Goal: Task Accomplishment & Management: Use online tool/utility

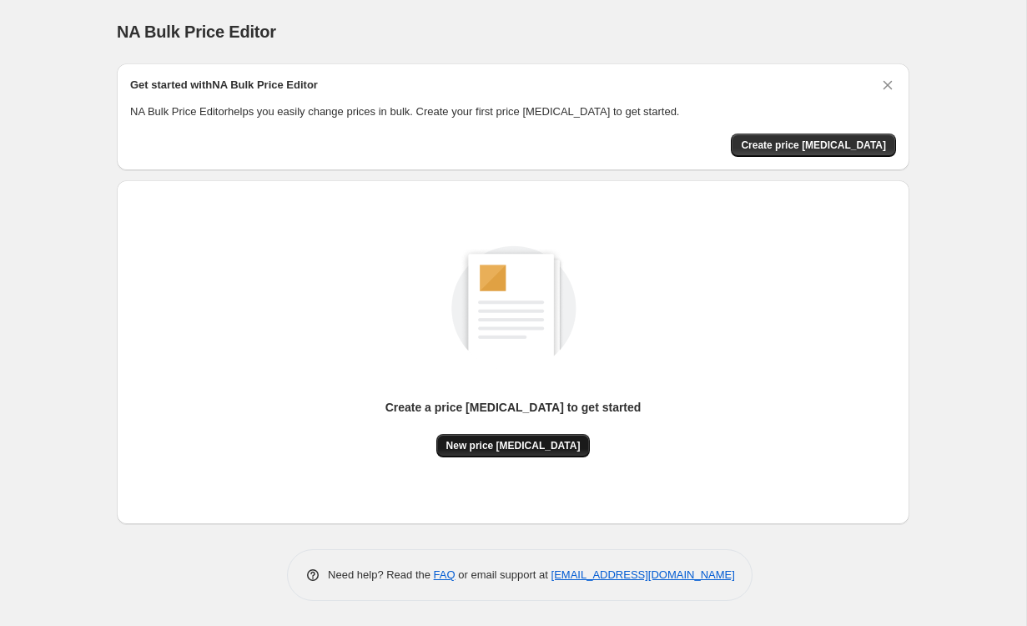
click at [547, 447] on span "New price change job" at bounding box center [514, 445] width 134 height 13
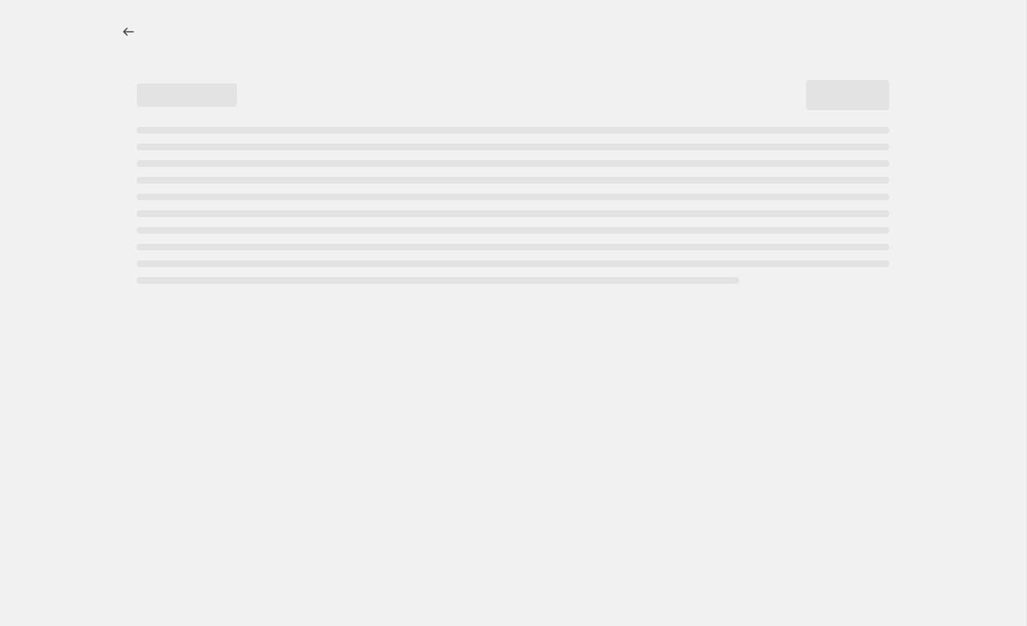
select select "percentage"
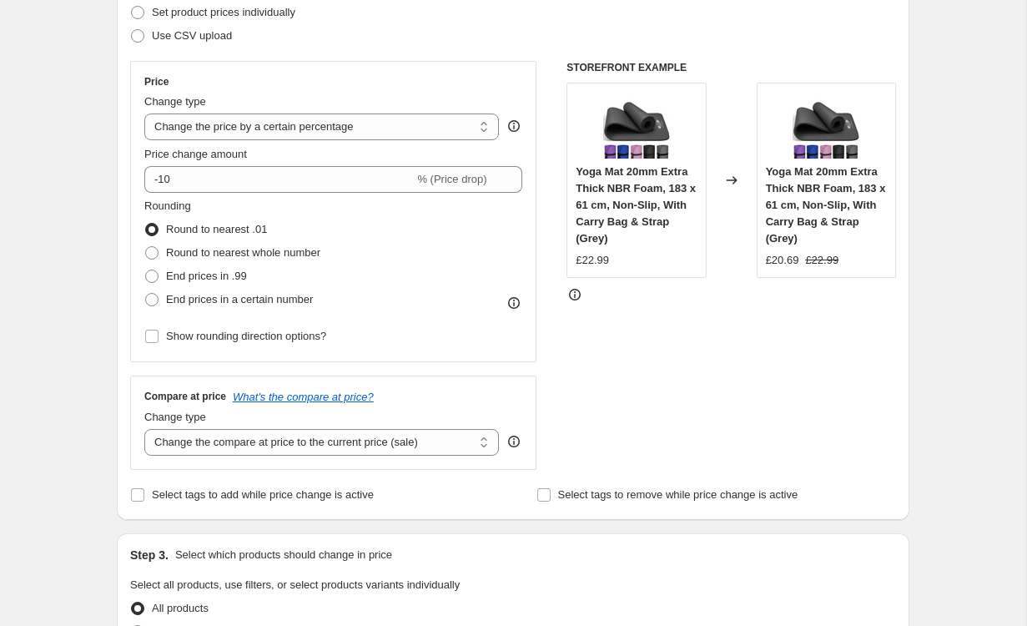
scroll to position [289, 0]
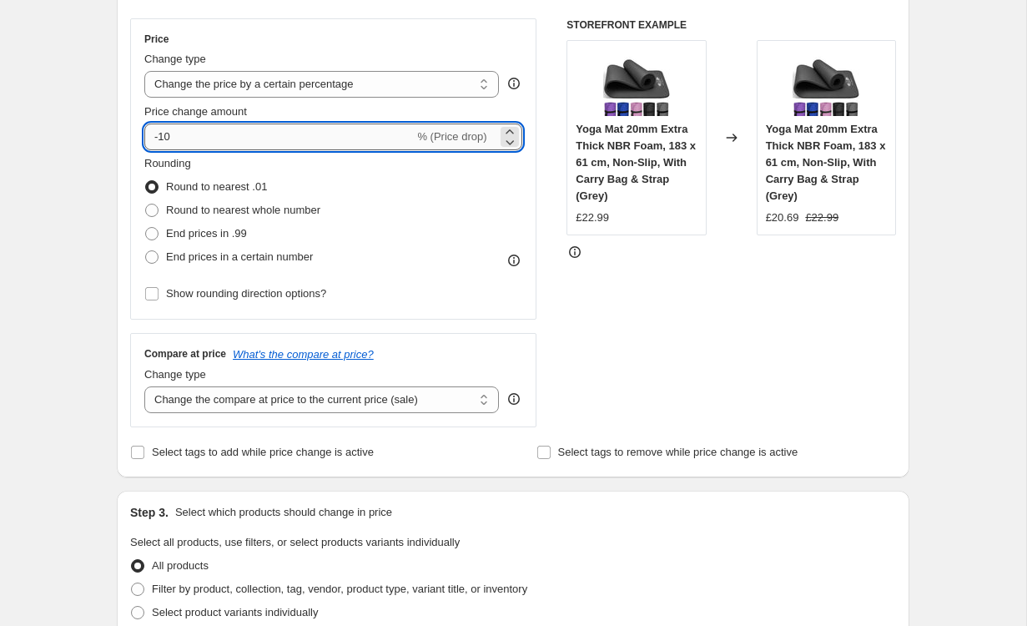
click at [340, 147] on input "-10" at bounding box center [279, 137] width 270 height 27
type input "-1"
type input "-4"
type input "-35"
click at [205, 234] on span "End prices in .99" at bounding box center [206, 233] width 81 height 13
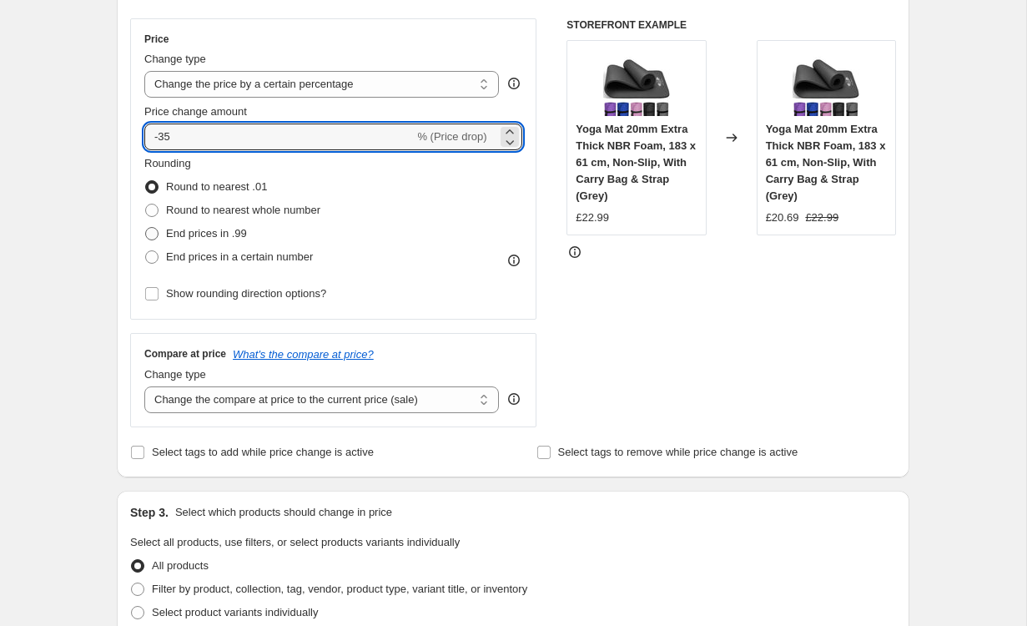
click at [146, 228] on input "End prices in .99" at bounding box center [145, 227] width 1 height 1
radio input "true"
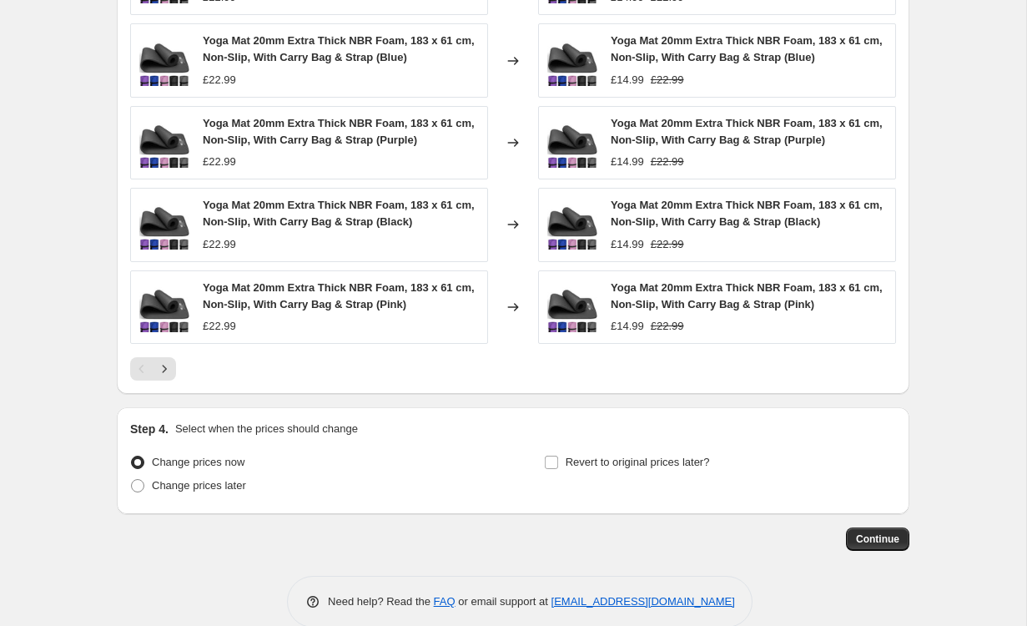
scroll to position [1069, 0]
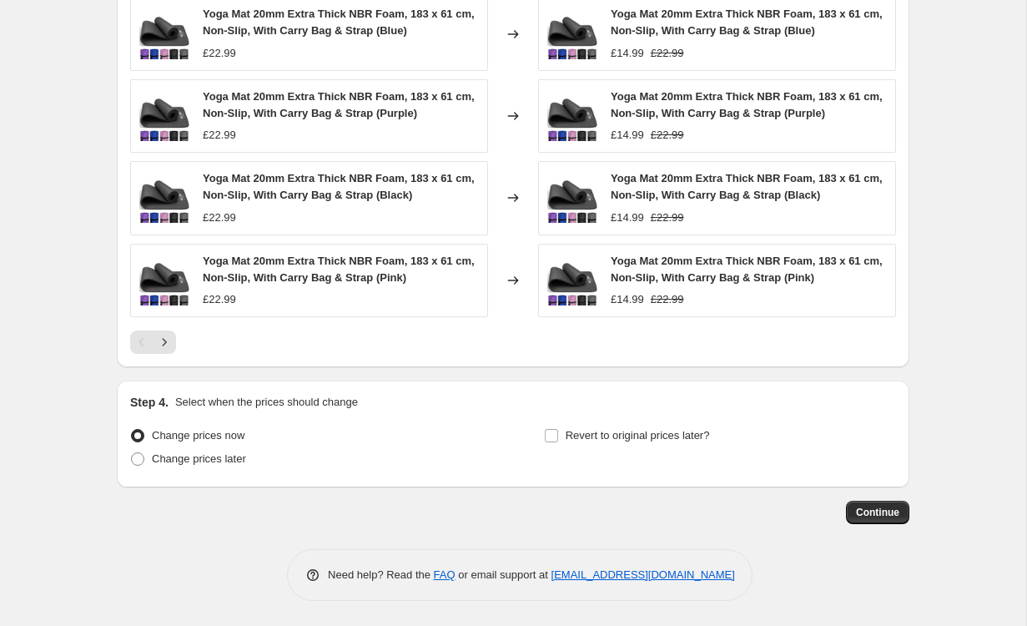
click at [909, 522] on div "Continue" at bounding box center [513, 512] width 793 height 23
click at [889, 512] on span "Continue" at bounding box center [877, 512] width 43 height 13
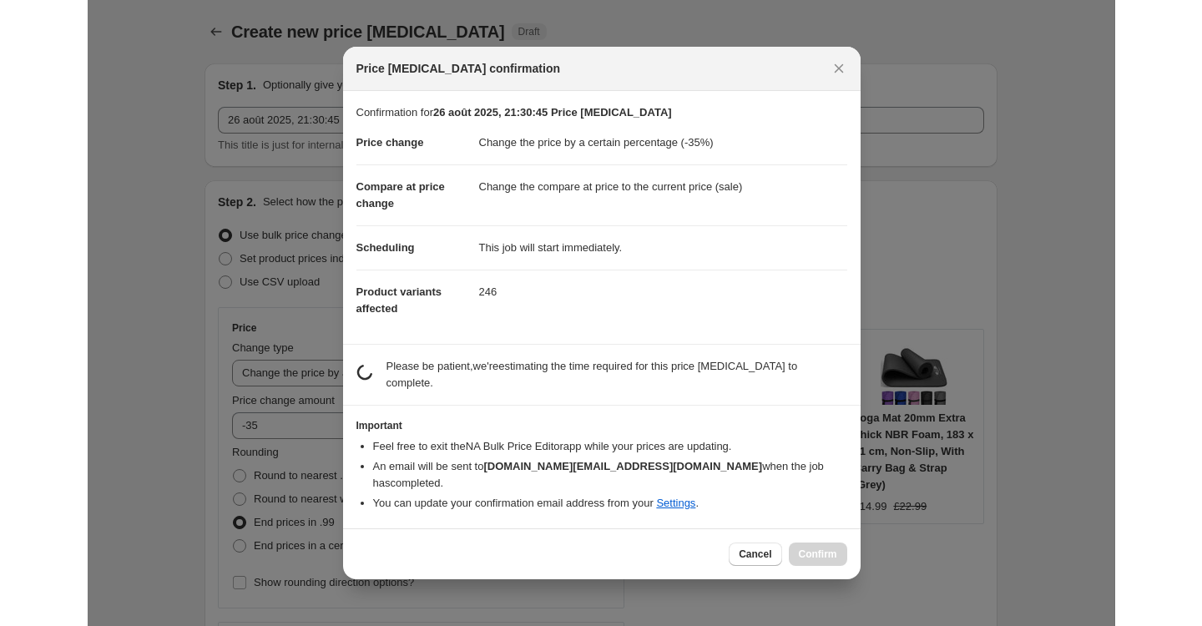
scroll to position [0, 0]
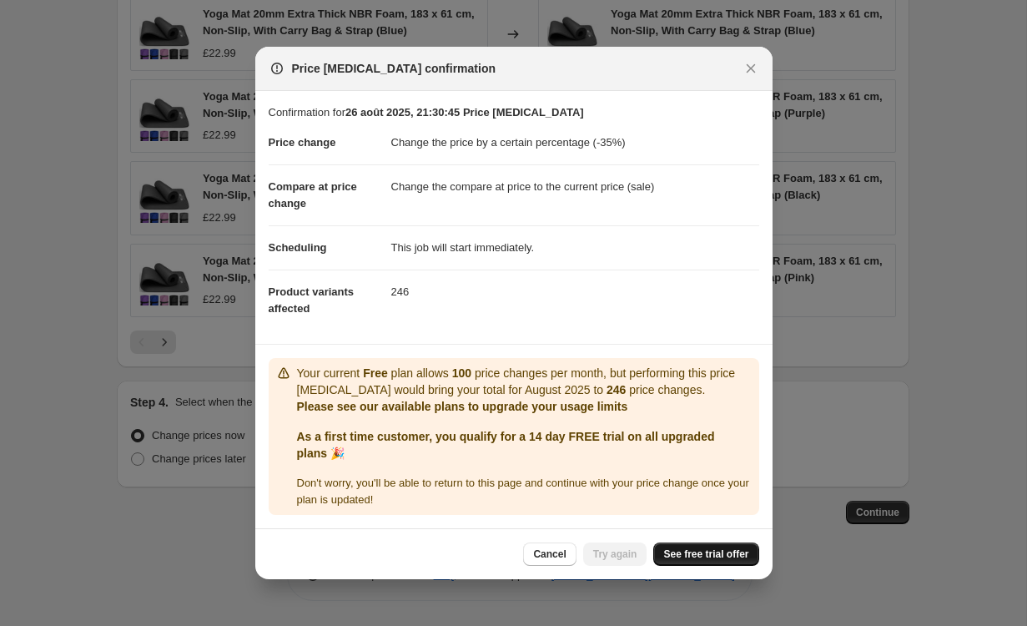
click at [680, 547] on link "See free trial offer" at bounding box center [706, 554] width 105 height 23
click at [694, 562] on link "See free trial offer" at bounding box center [706, 554] width 105 height 23
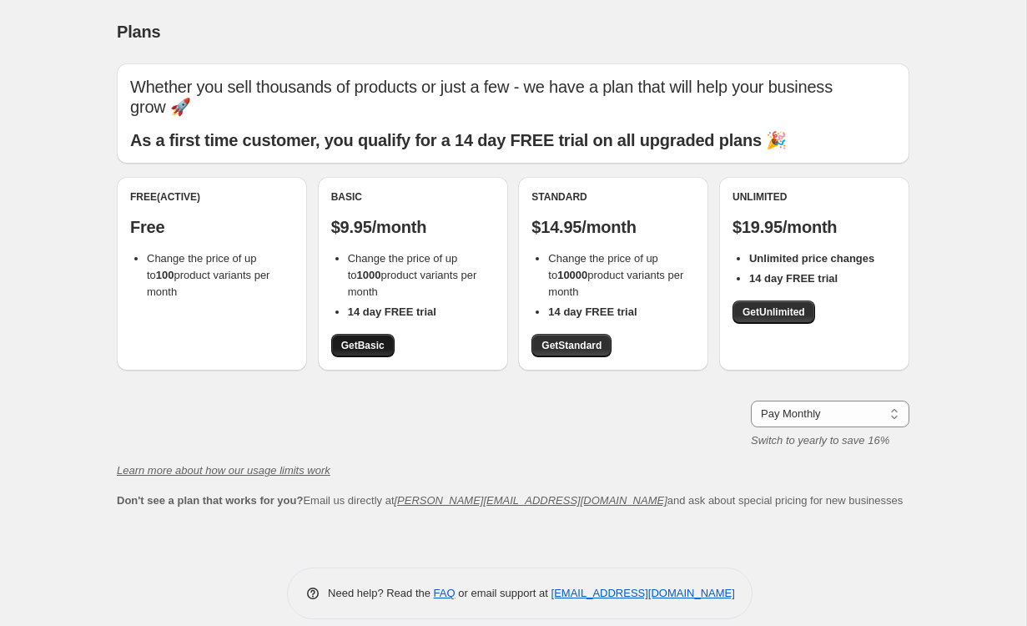
click at [381, 339] on span "Get Basic" at bounding box center [362, 345] width 43 height 13
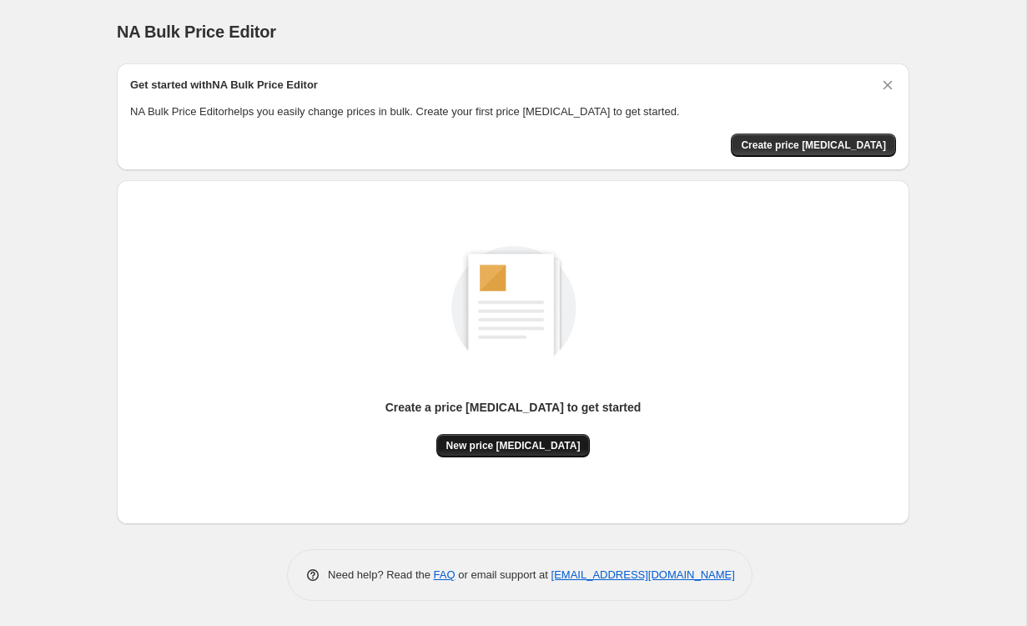
click at [522, 443] on span "New price change job" at bounding box center [514, 445] width 134 height 13
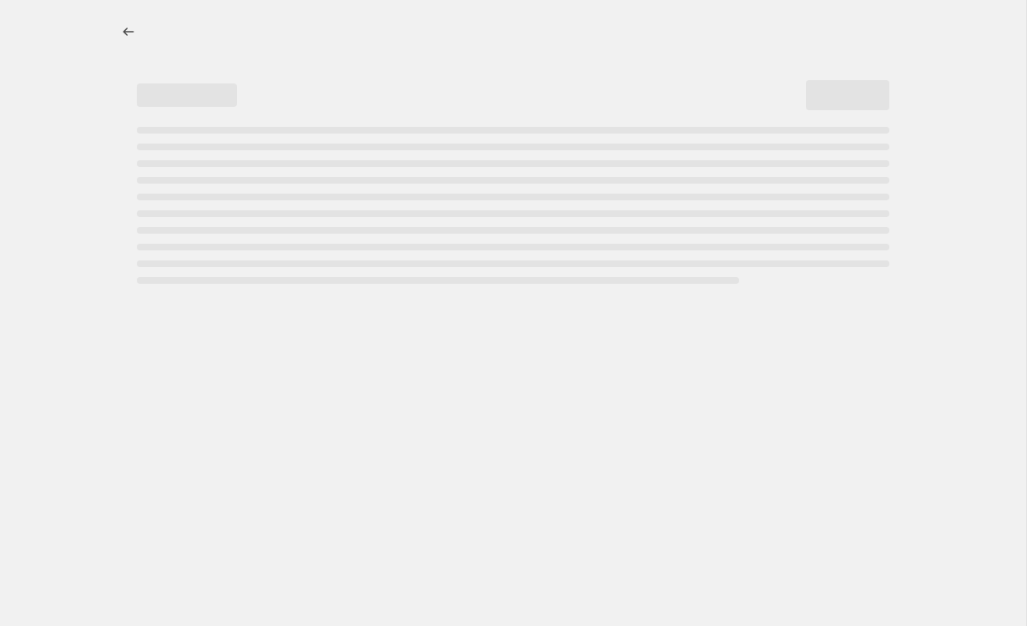
select select "percentage"
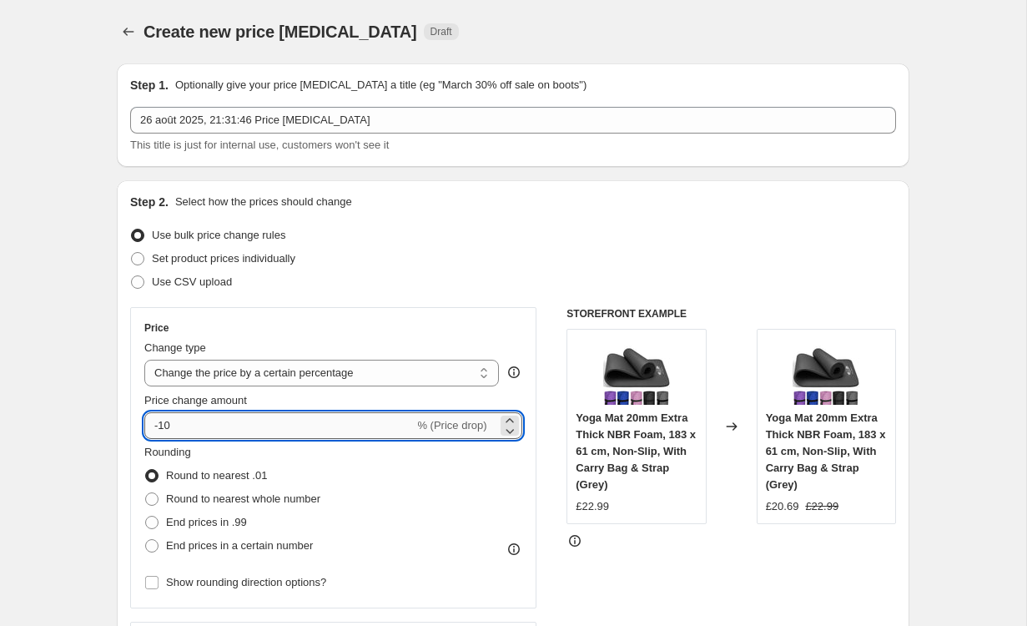
click at [309, 417] on input "-10" at bounding box center [279, 425] width 270 height 27
type input "-1"
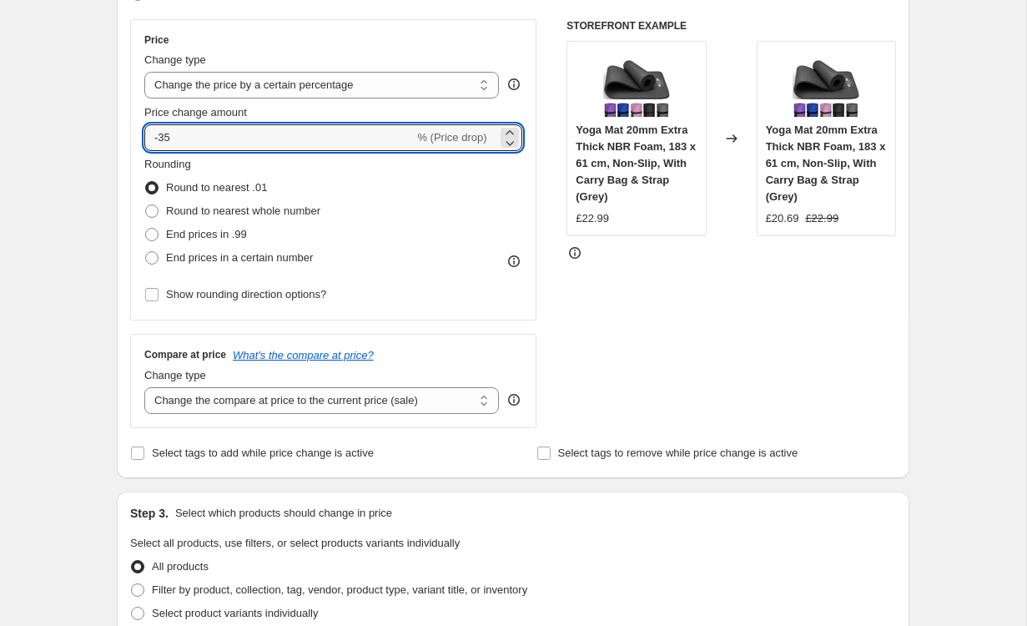
scroll to position [396, 0]
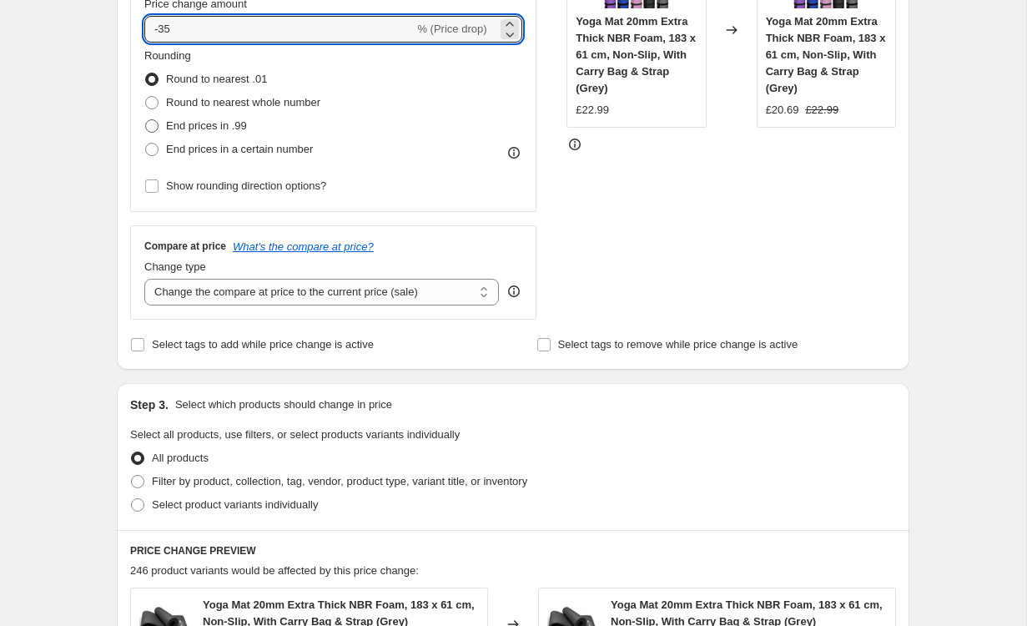
type input "-35"
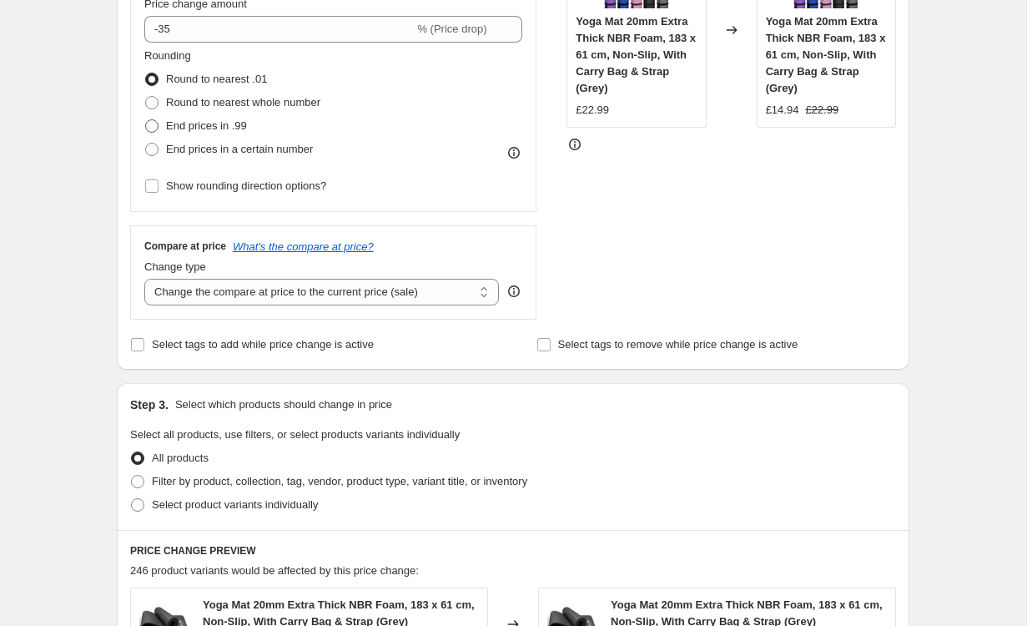
click at [241, 127] on span "End prices in .99" at bounding box center [206, 125] width 81 height 13
click at [146, 120] on input "End prices in .99" at bounding box center [145, 119] width 1 height 1
radio input "true"
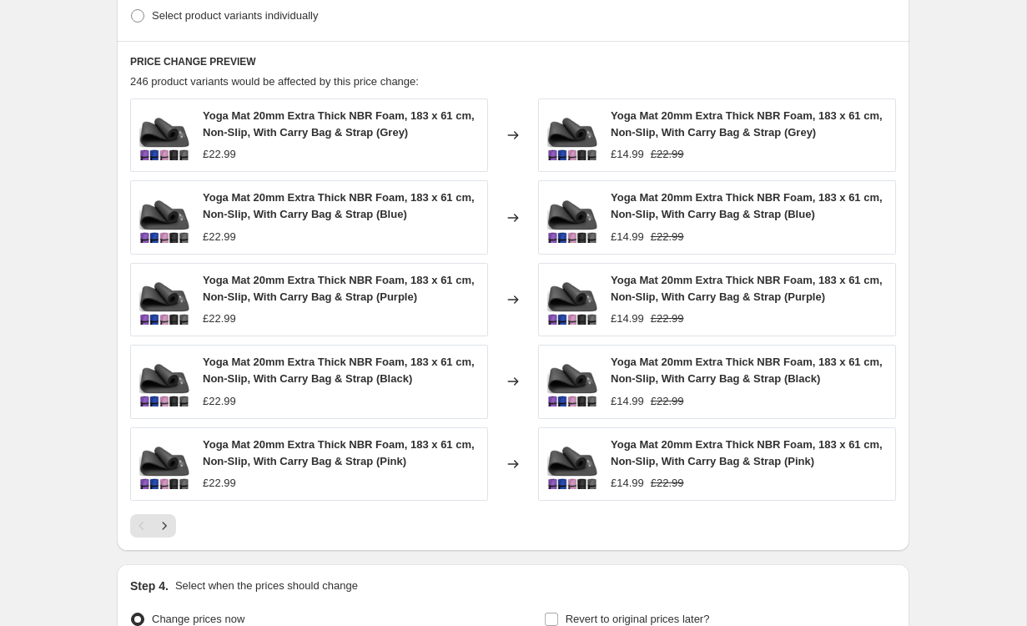
scroll to position [1069, 0]
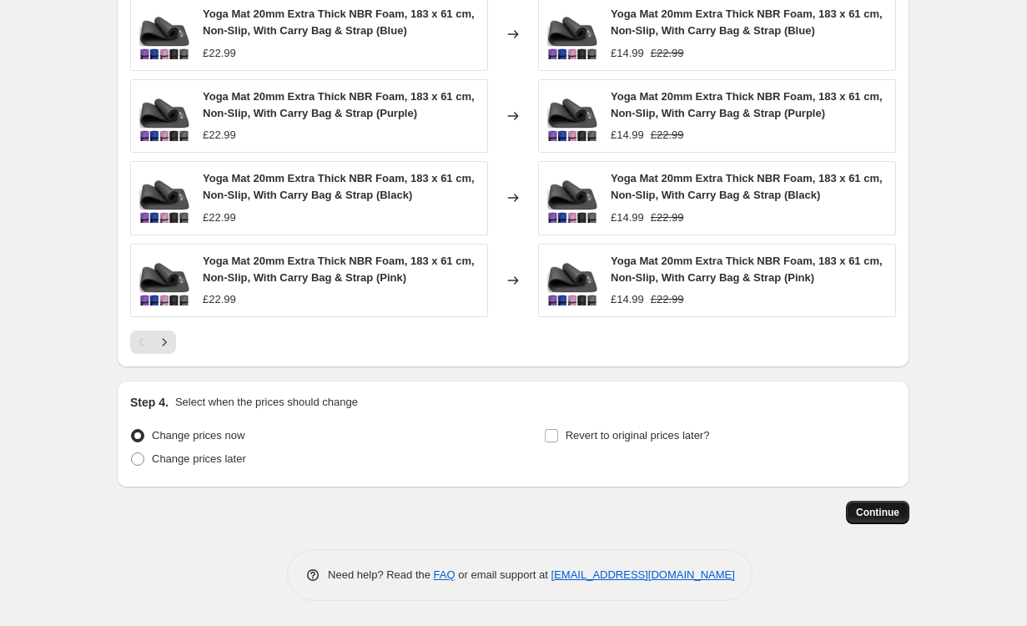
click at [861, 503] on button "Continue" at bounding box center [877, 512] width 63 height 23
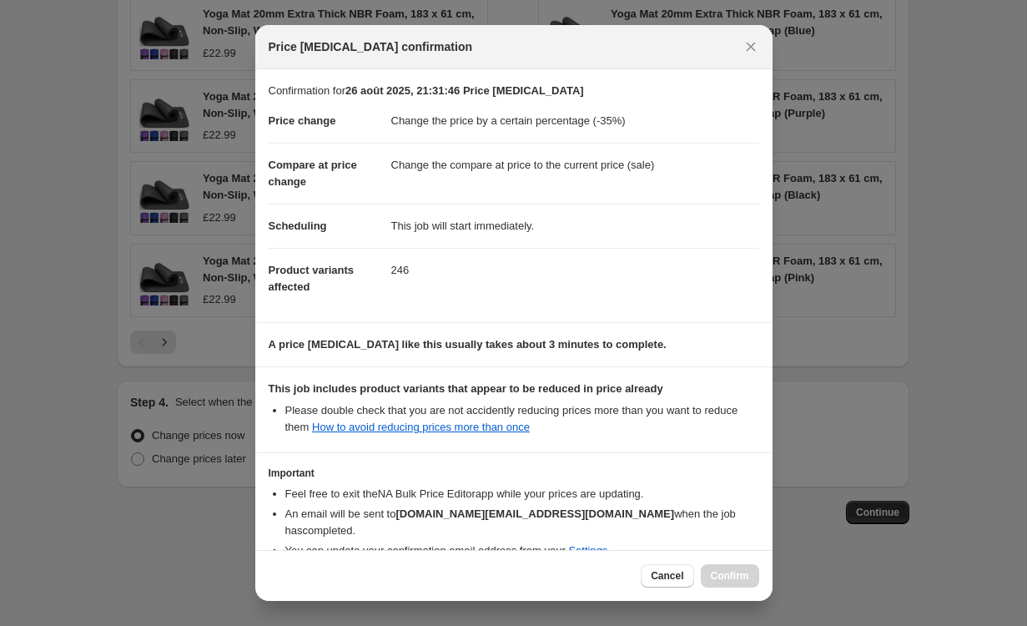
scroll to position [77, 0]
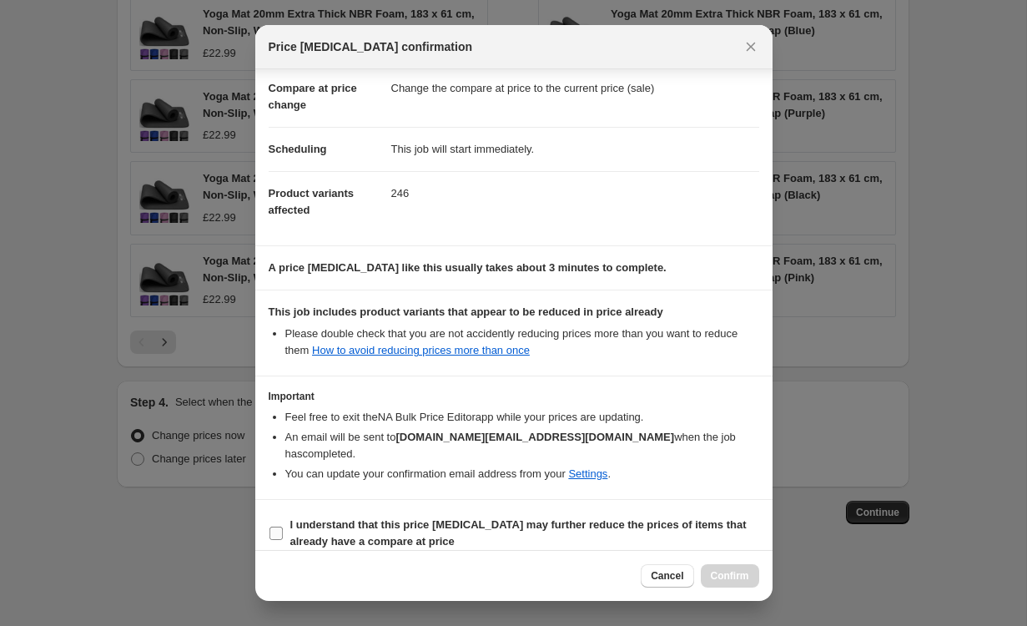
click at [452, 518] on b "I understand that this price change job may further reduce the prices of items …" at bounding box center [518, 532] width 457 height 29
click at [283, 527] on input "I understand that this price change job may further reduce the prices of items …" at bounding box center [276, 533] width 13 height 13
checkbox input "true"
click at [744, 571] on span "Confirm" at bounding box center [730, 575] width 38 height 13
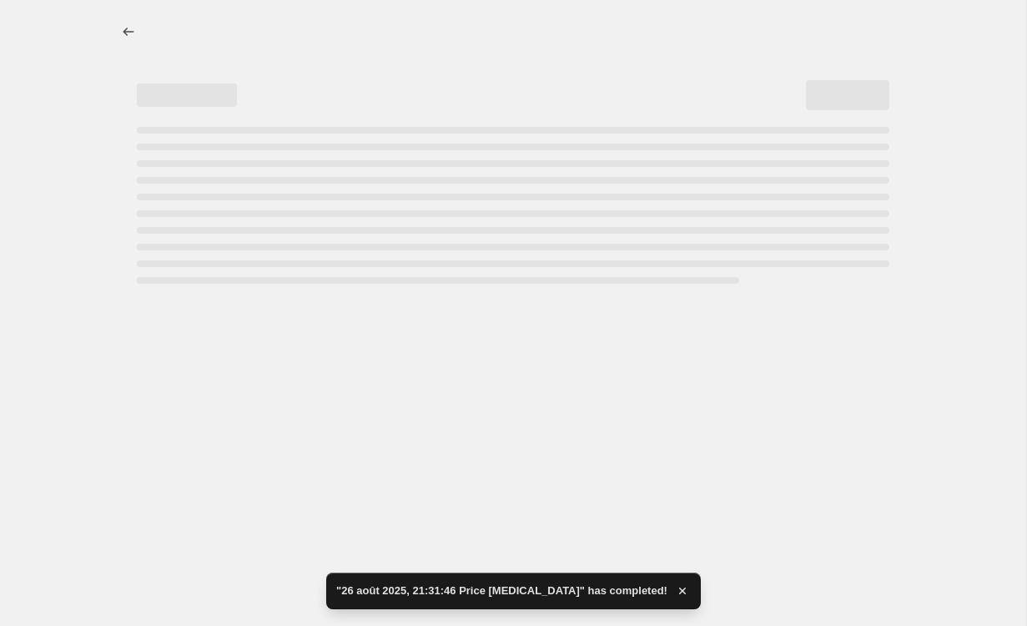
select select "percentage"
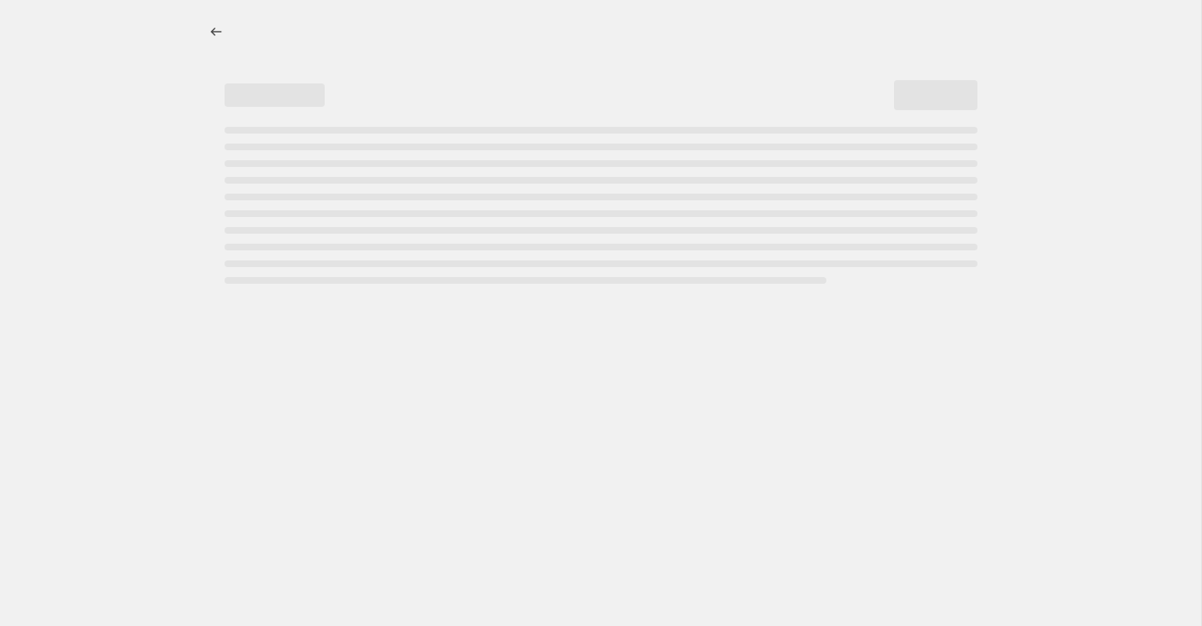
select select "percentage"
